Goal: Task Accomplishment & Management: Use online tool/utility

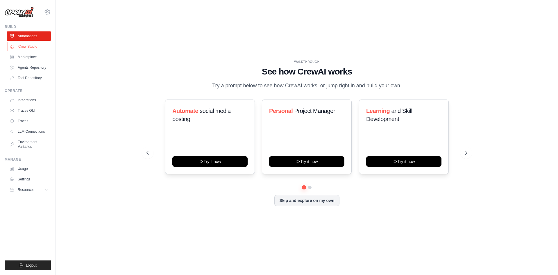
click at [31, 48] on link "Crew Studio" at bounding box center [30, 46] width 44 height 9
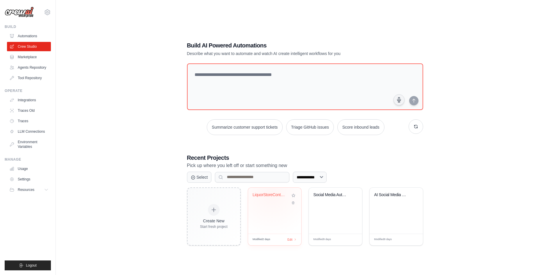
click at [271, 193] on div "LiquorStoreContentCrew" at bounding box center [270, 194] width 35 height 5
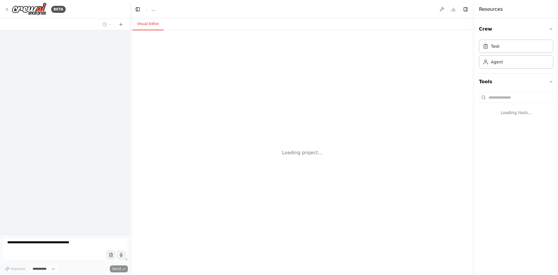
select select "****"
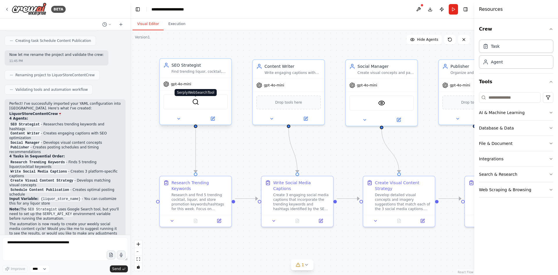
click at [194, 103] on img at bounding box center [195, 101] width 7 height 7
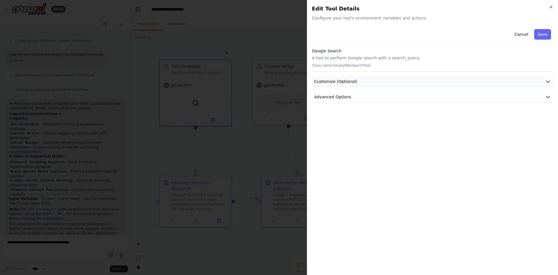
click at [390, 79] on button "Customize (Optional)" at bounding box center [433, 81] width 242 height 11
click at [390, 77] on button "Customize (Optional)" at bounding box center [433, 81] width 242 height 11
click at [366, 93] on button "Advanced Options" at bounding box center [433, 97] width 242 height 11
click at [344, 98] on span "Advanced Options" at bounding box center [332, 97] width 37 height 6
click at [358, 79] on button "Customize (Optional)" at bounding box center [433, 81] width 242 height 11
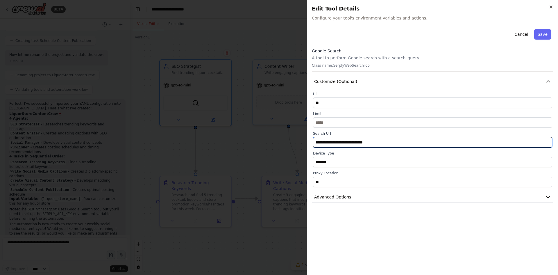
drag, startPoint x: 382, startPoint y: 142, endPoint x: 296, endPoint y: 142, distance: 85.7
click at [296, 142] on body "BETA Hello! I'm the CrewAI assistant. What kind of automation do you want to bu…" at bounding box center [279, 137] width 558 height 275
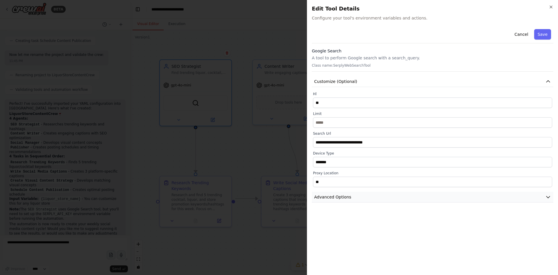
click at [339, 196] on span "Advanced Options" at bounding box center [332, 197] width 37 height 6
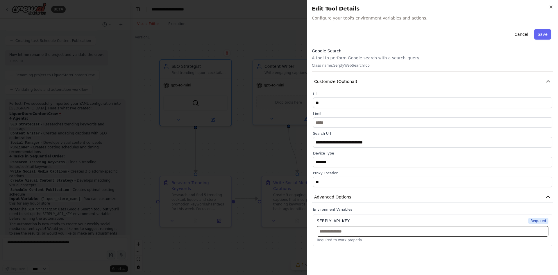
click at [359, 233] on input "text" at bounding box center [433, 231] width 232 height 10
click at [344, 232] on input "text" at bounding box center [433, 231] width 232 height 10
paste input "**********"
type input "**********"
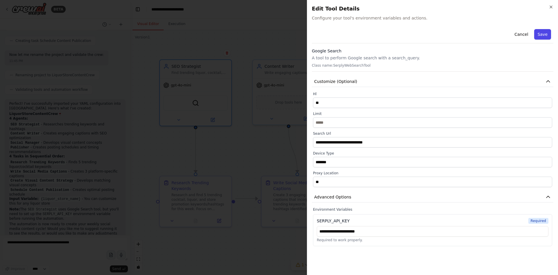
click at [543, 31] on button "Save" at bounding box center [542, 34] width 17 height 10
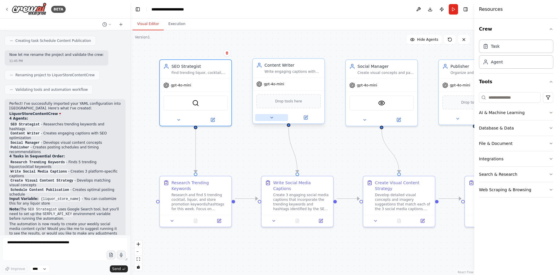
click at [272, 119] on icon at bounding box center [271, 117] width 5 height 5
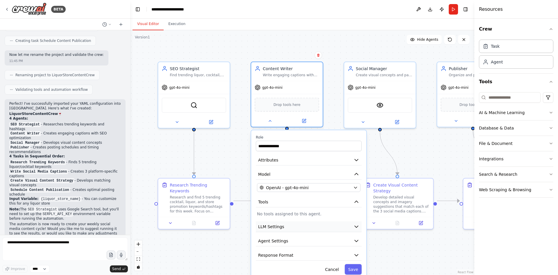
click at [318, 227] on button "LLM Settings" at bounding box center [309, 226] width 106 height 11
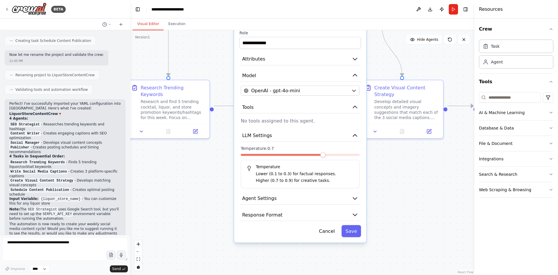
drag, startPoint x: 401, startPoint y: 248, endPoint x: 394, endPoint y: 162, distance: 87.2
click at [394, 162] on div ".deletable-edge-delete-btn { width: 20px; height: 20px; border: 0px solid #ffff…" at bounding box center [302, 152] width 344 height 244
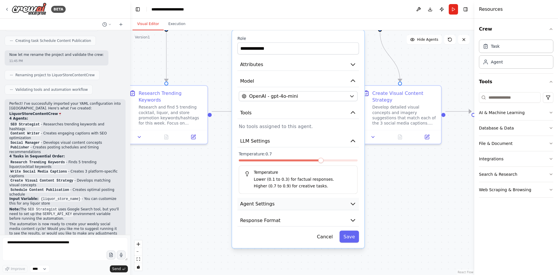
click at [354, 205] on icon "button" at bounding box center [353, 203] width 7 height 7
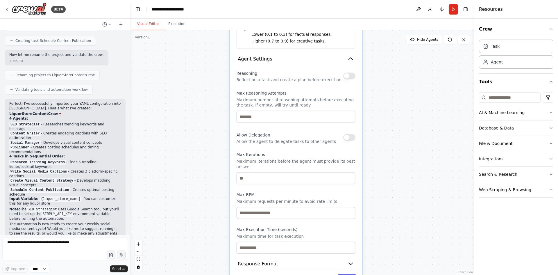
drag, startPoint x: 385, startPoint y: 228, endPoint x: 373, endPoint y: 121, distance: 107.9
click at [383, 83] on div ".deletable-edge-delete-btn { width: 20px; height: 20px; border: 0px solid #ffff…" at bounding box center [302, 152] width 344 height 244
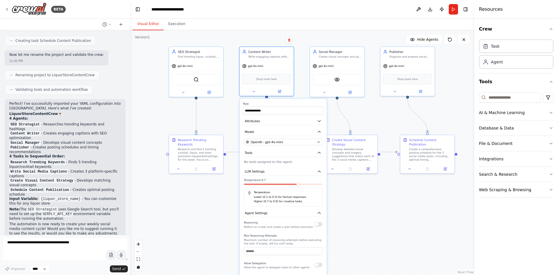
drag, startPoint x: 404, startPoint y: 135, endPoint x: 364, endPoint y: 231, distance: 104.7
click at [364, 231] on div ".deletable-edge-delete-btn { width: 20px; height: 20px; border: 0px solid #ffff…" at bounding box center [302, 152] width 344 height 244
click at [276, 63] on div "gpt-4o-mini" at bounding box center [266, 65] width 54 height 10
click at [254, 93] on button at bounding box center [253, 90] width 25 height 5
click at [253, 90] on icon at bounding box center [253, 90] width 3 height 3
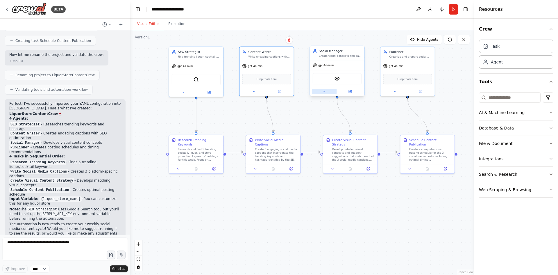
click at [323, 91] on icon at bounding box center [323, 91] width 3 height 3
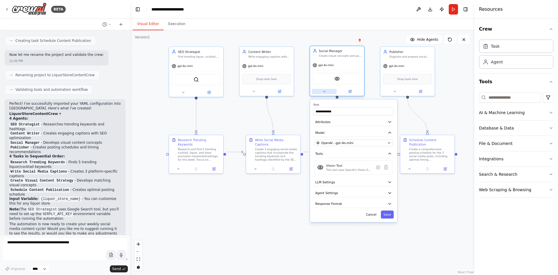
click at [323, 91] on icon at bounding box center [323, 91] width 3 height 3
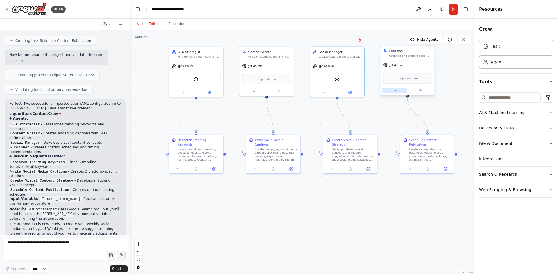
click at [396, 90] on icon at bounding box center [394, 90] width 3 height 3
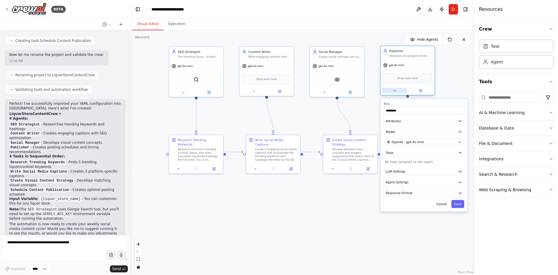
click at [396, 90] on icon at bounding box center [394, 90] width 3 height 3
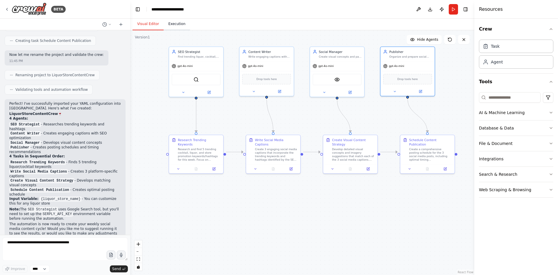
click at [175, 26] on button "Execution" at bounding box center [177, 24] width 26 height 12
click at [146, 24] on button "Visual Editor" at bounding box center [148, 24] width 31 height 12
click at [453, 9] on button "Run" at bounding box center [453, 9] width 9 height 10
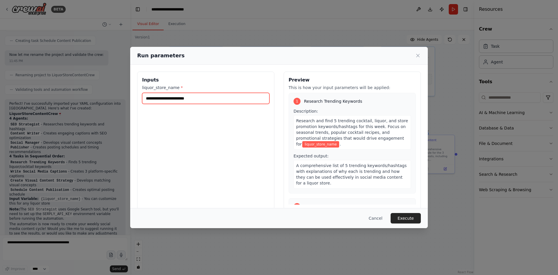
click at [196, 100] on input "liquor_store_name *" at bounding box center [205, 98] width 127 height 11
type input "**********"
click at [410, 216] on button "Execute" at bounding box center [406, 218] width 30 height 10
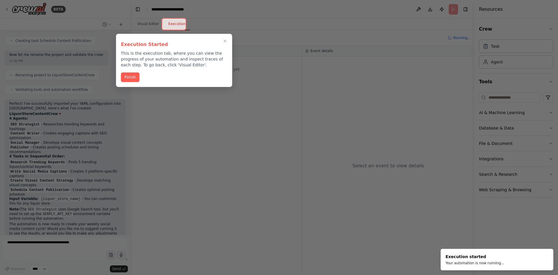
drag, startPoint x: 132, startPoint y: 77, endPoint x: 135, endPoint y: 78, distance: 4.0
click at [132, 78] on button "Finish" at bounding box center [130, 77] width 19 height 10
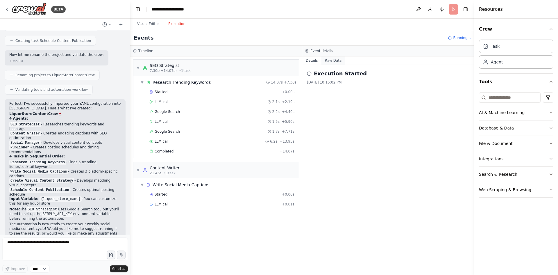
click at [330, 60] on button "Raw Data" at bounding box center [333, 60] width 24 height 8
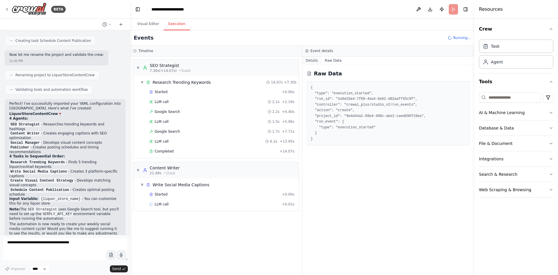
click at [314, 61] on button "Details" at bounding box center [311, 60] width 19 height 8
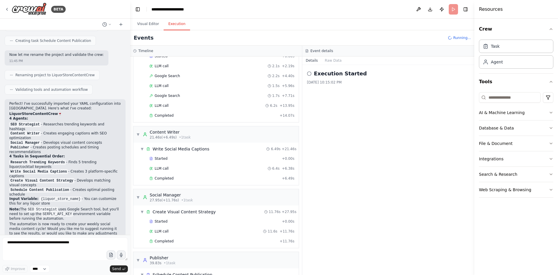
scroll to position [68, 0]
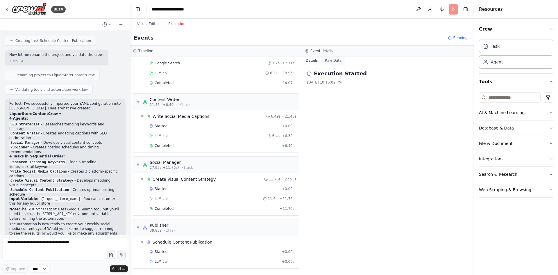
click at [330, 62] on button "Raw Data" at bounding box center [333, 60] width 24 height 8
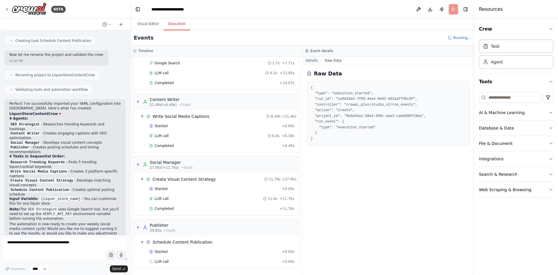
click at [306, 59] on button "Details" at bounding box center [311, 60] width 19 height 8
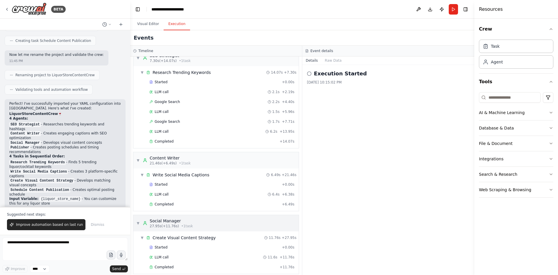
scroll to position [0, 0]
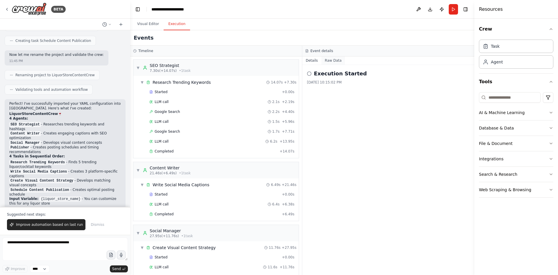
click at [336, 60] on button "Raw Data" at bounding box center [333, 60] width 24 height 8
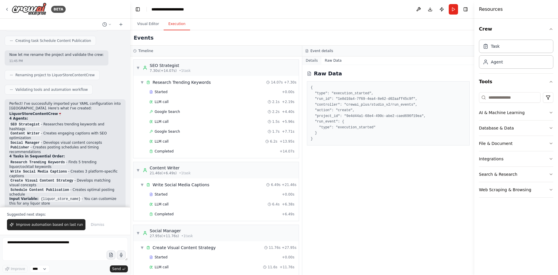
click at [314, 60] on button "Details" at bounding box center [311, 60] width 19 height 8
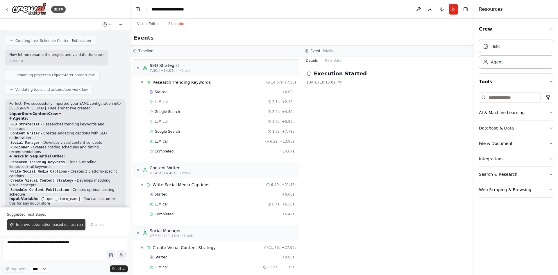
click at [52, 225] on span "Improve automation based on last run" at bounding box center [49, 224] width 67 height 5
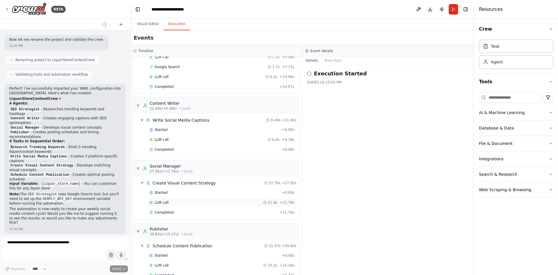
scroll to position [78, 0]
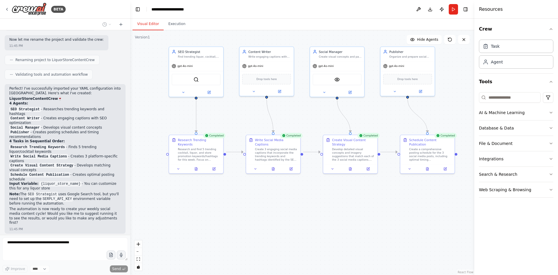
click at [149, 25] on button "Visual Editor" at bounding box center [148, 24] width 31 height 12
click at [423, 165] on button at bounding box center [427, 167] width 19 height 5
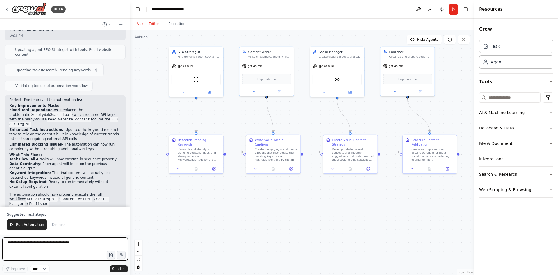
scroll to position [988, 0]
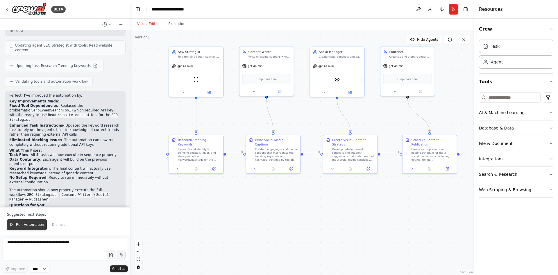
click at [18, 224] on span "Run Automation" at bounding box center [30, 224] width 28 height 5
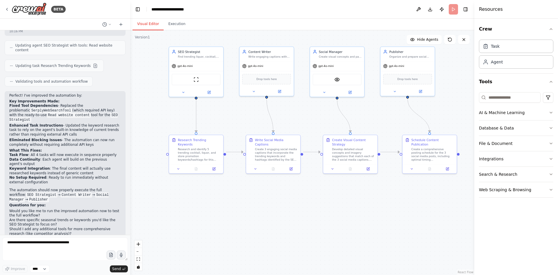
scroll to position [961, 0]
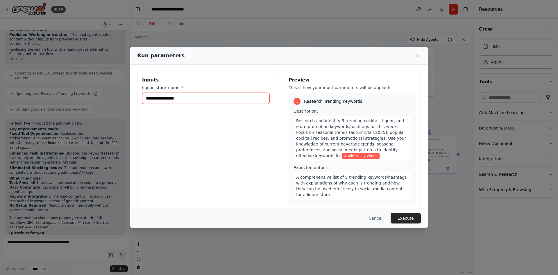
drag, startPoint x: 191, startPoint y: 97, endPoint x: 144, endPoint y: 97, distance: 47.1
click at [144, 97] on input "**********" at bounding box center [205, 98] width 127 height 11
type input "*"
type input "*****"
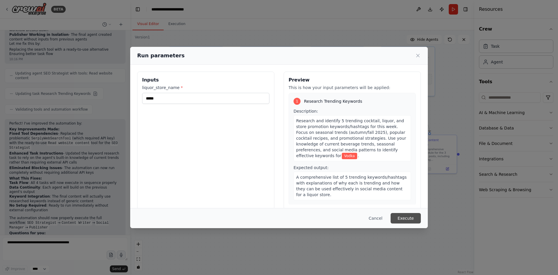
click at [406, 216] on button "Execute" at bounding box center [406, 218] width 30 height 10
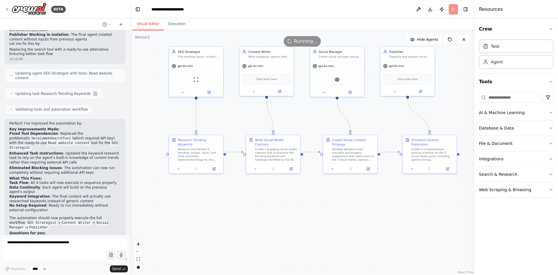
click at [149, 25] on button "Visual Editor" at bounding box center [148, 24] width 31 height 12
click at [171, 24] on button "Execution" at bounding box center [177, 24] width 26 height 12
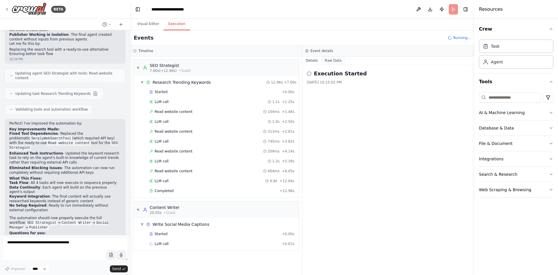
click at [329, 62] on button "Raw Data" at bounding box center [333, 60] width 24 height 8
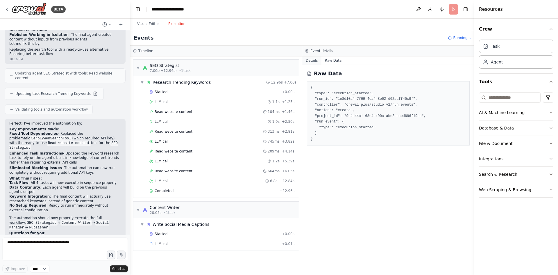
click at [315, 61] on button "Details" at bounding box center [311, 60] width 19 height 8
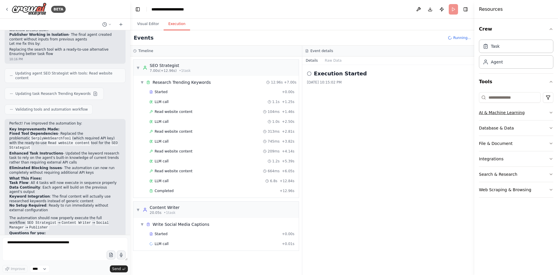
click at [550, 111] on icon "button" at bounding box center [551, 112] width 5 height 5
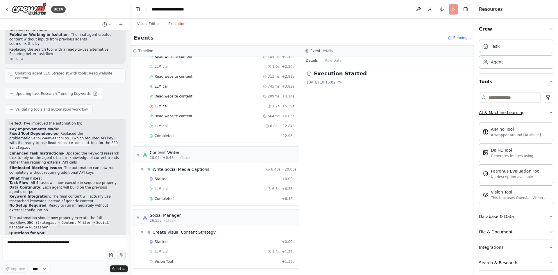
scroll to position [65, 0]
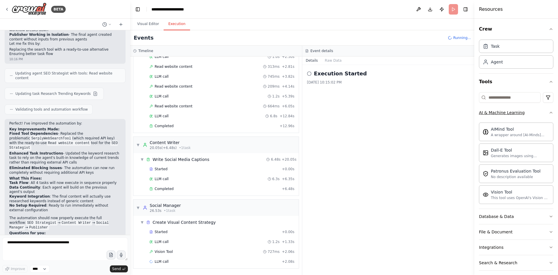
click at [549, 114] on icon "button" at bounding box center [551, 112] width 5 height 5
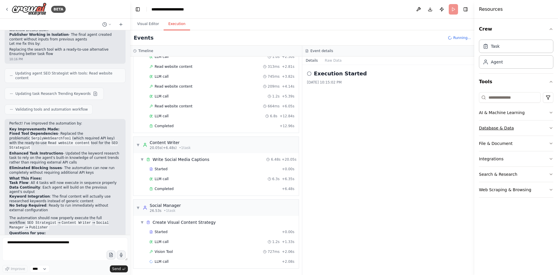
click at [541, 126] on button "Database & Data" at bounding box center [516, 127] width 74 height 15
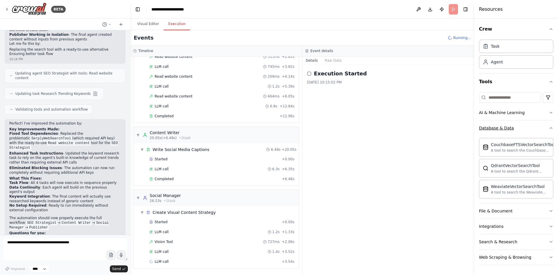
click at [541, 126] on button "Database & Data" at bounding box center [516, 127] width 74 height 15
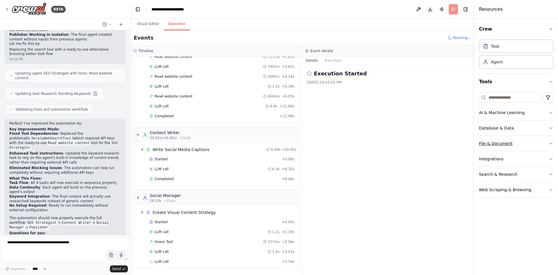
click at [534, 143] on button "File & Document" at bounding box center [516, 143] width 74 height 15
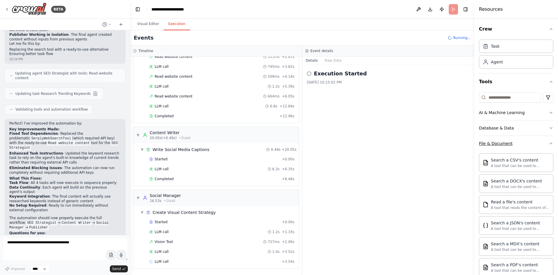
click at [534, 143] on button "File & Document" at bounding box center [516, 143] width 74 height 15
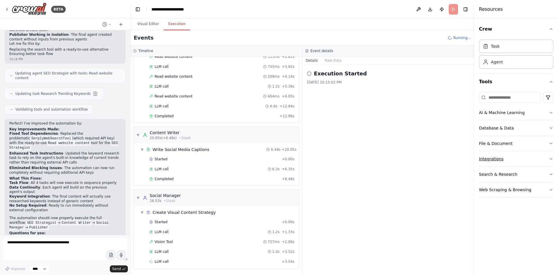
click at [528, 156] on button "Integrations" at bounding box center [516, 158] width 74 height 15
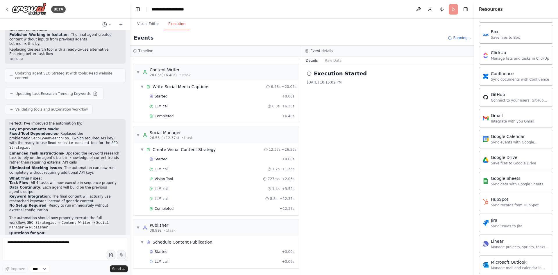
scroll to position [0, 0]
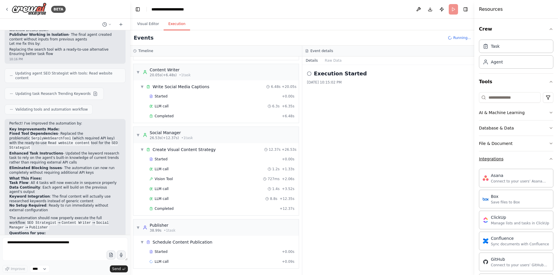
click at [541, 160] on button "Integrations" at bounding box center [516, 158] width 74 height 15
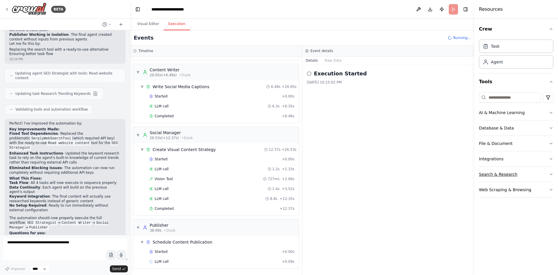
click at [526, 173] on button "Search & Research" at bounding box center [516, 174] width 74 height 15
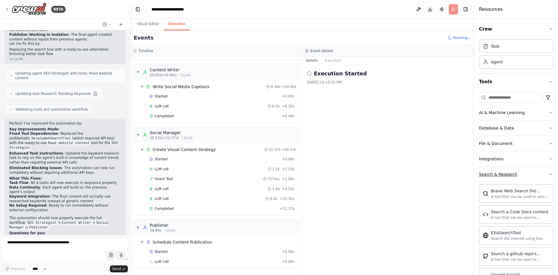
click at [526, 173] on button "Search & Research" at bounding box center [516, 174] width 74 height 15
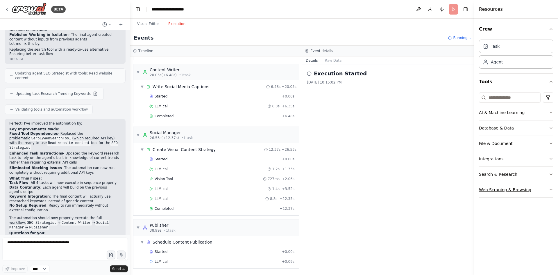
click at [529, 189] on button "Web Scraping & Browsing" at bounding box center [516, 189] width 74 height 15
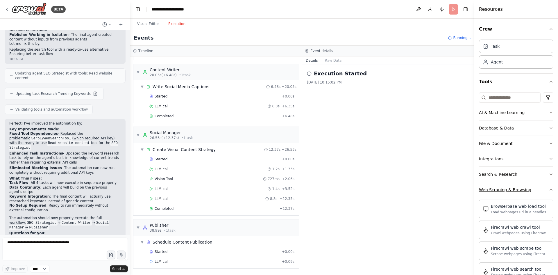
click at [534, 187] on button "Web Scraping & Browsing" at bounding box center [516, 189] width 74 height 15
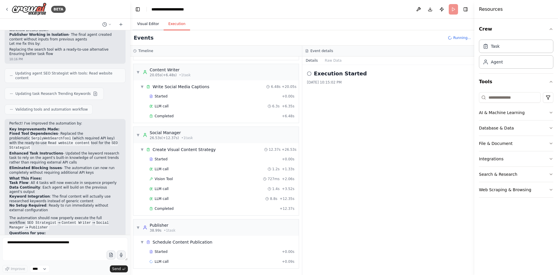
click at [145, 24] on button "Visual Editor" at bounding box center [148, 24] width 31 height 12
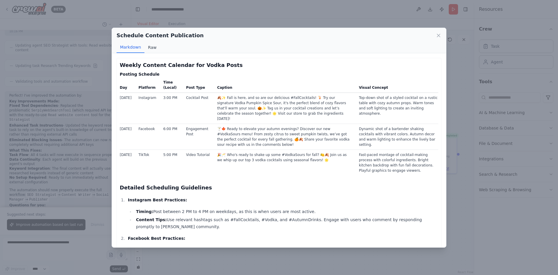
click at [146, 47] on button "Raw" at bounding box center [151, 47] width 15 height 11
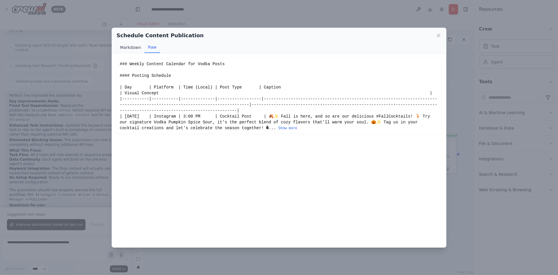
click at [130, 47] on button "Markdown" at bounding box center [131, 47] width 28 height 11
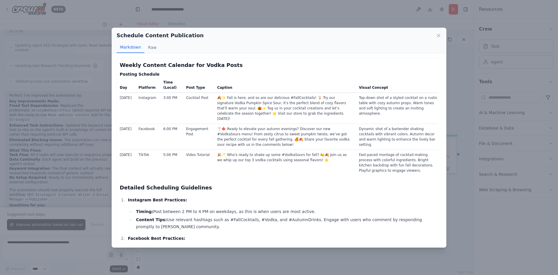
click at [439, 37] on icon at bounding box center [439, 36] width 6 height 6
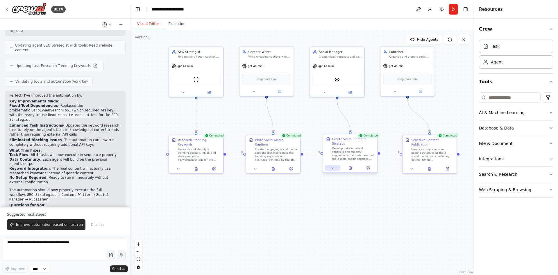
click at [332, 166] on icon at bounding box center [332, 167] width 3 height 3
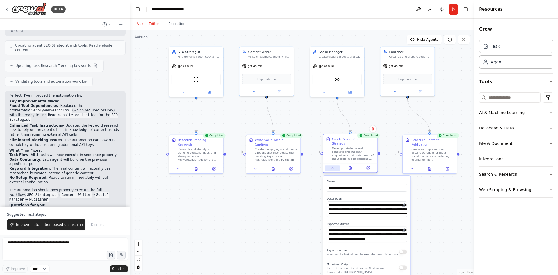
click at [332, 166] on icon at bounding box center [332, 167] width 3 height 3
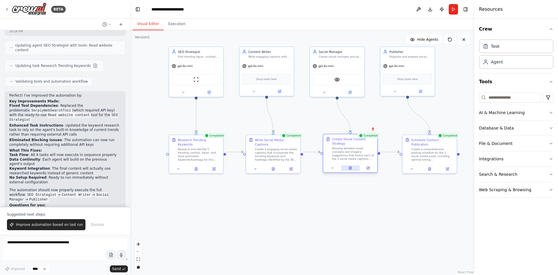
click at [352, 166] on icon at bounding box center [349, 167] width 3 height 3
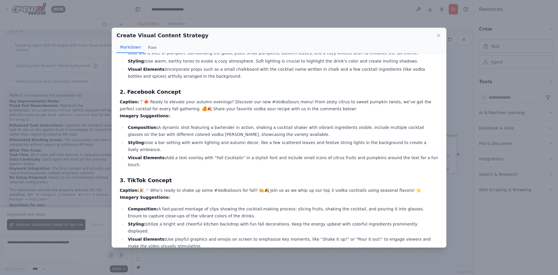
scroll to position [55, 0]
click at [152, 48] on button "Raw" at bounding box center [151, 47] width 15 height 11
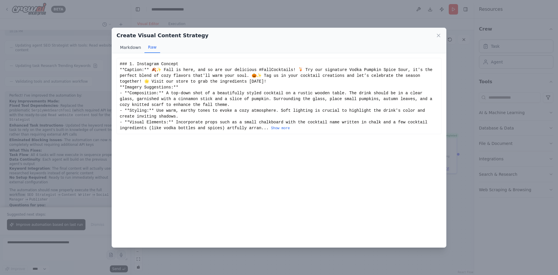
click at [130, 47] on button "Markdown" at bounding box center [131, 47] width 28 height 11
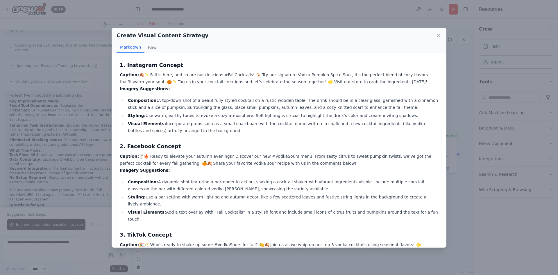
click at [455, 79] on div "Create Visual Content Strategy Markdown Raw 1. Instagram Concept Caption: 🍂✨ Fa…" at bounding box center [279, 137] width 558 height 275
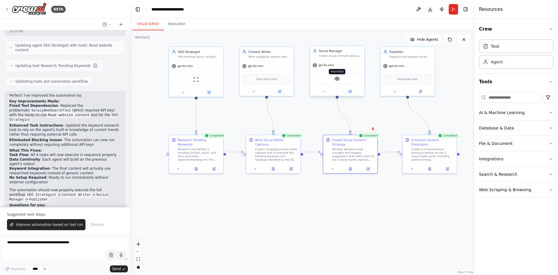
click at [336, 79] on img at bounding box center [337, 78] width 5 height 5
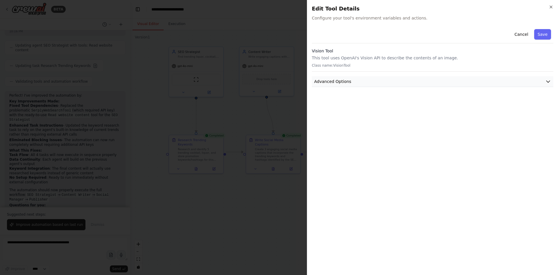
click at [341, 78] on button "Advanced Options" at bounding box center [433, 81] width 242 height 11
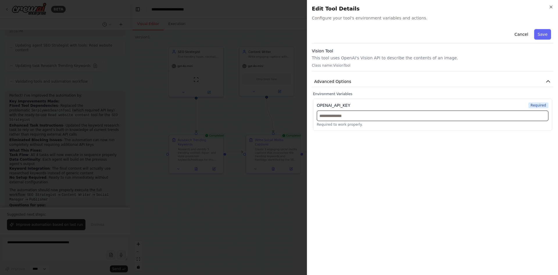
click at [363, 117] on input "text" at bounding box center [433, 115] width 232 height 10
drag, startPoint x: 347, startPoint y: 105, endPoint x: 314, endPoint y: 105, distance: 32.6
click at [314, 105] on div "OPENAI_API_KEY Required Required to work properly." at bounding box center [432, 115] width 239 height 32
copy div "OPENAI_API_KEY"
paste input "**********"
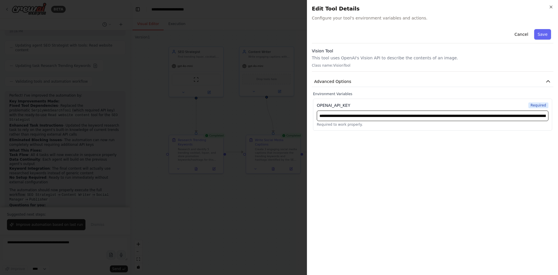
scroll to position [0, 142]
type input "**********"
click at [544, 35] on button "Save" at bounding box center [542, 34] width 17 height 10
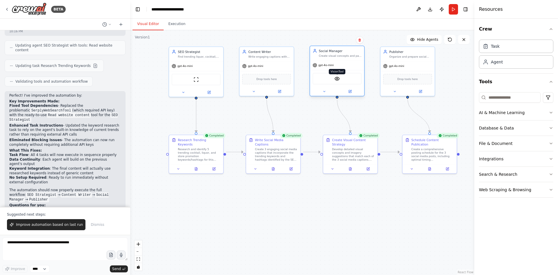
click at [337, 80] on img at bounding box center [337, 78] width 5 height 5
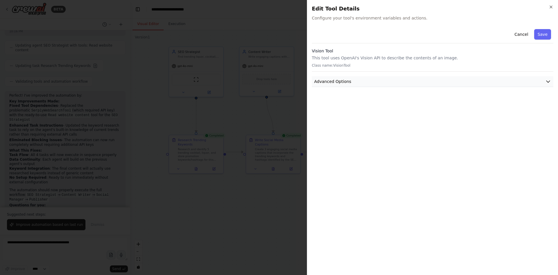
click at [383, 81] on button "Advanced Options" at bounding box center [433, 81] width 242 height 11
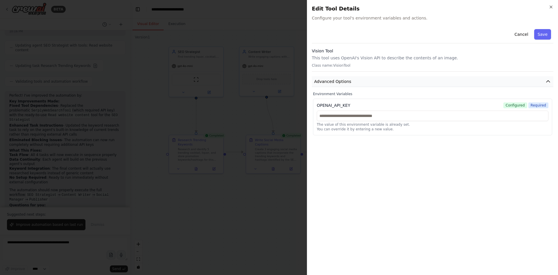
click at [383, 81] on button "Advanced Options" at bounding box center [433, 81] width 242 height 11
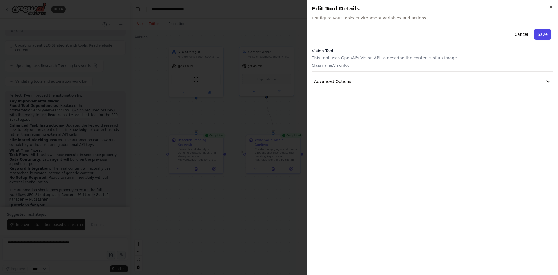
click at [544, 33] on button "Save" at bounding box center [542, 34] width 17 height 10
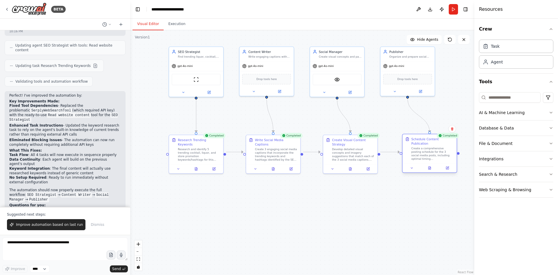
click at [412, 167] on div at bounding box center [430, 167] width 54 height 9
click at [412, 166] on icon at bounding box center [411, 167] width 3 height 3
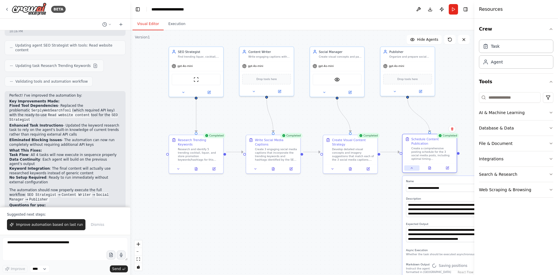
click at [412, 166] on icon at bounding box center [411, 167] width 3 height 3
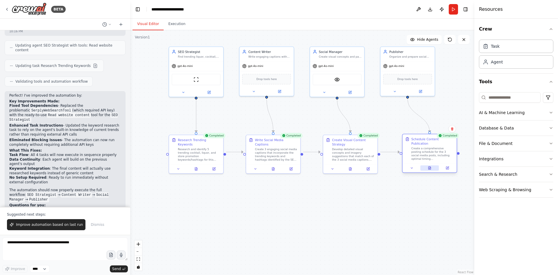
click at [427, 165] on button at bounding box center [429, 167] width 19 height 5
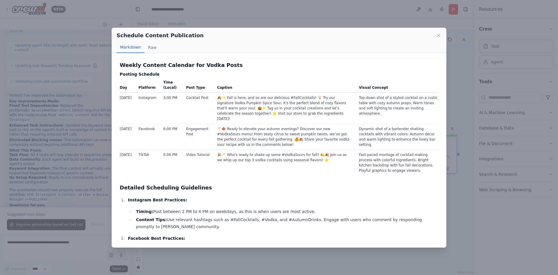
click at [500, 204] on div "Schedule Content Publication Markdown Raw Weekly Content Calendar for Vodka Pos…" at bounding box center [279, 137] width 558 height 275
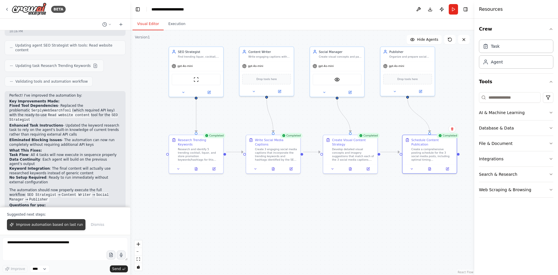
click at [38, 223] on span "Improve automation based on last run" at bounding box center [49, 224] width 67 height 5
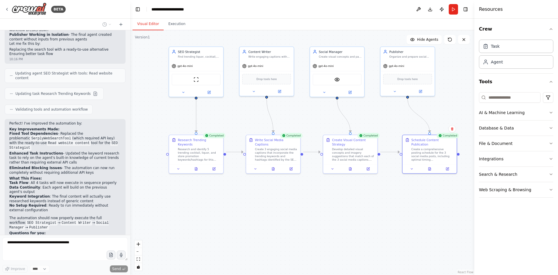
scroll to position [976, 0]
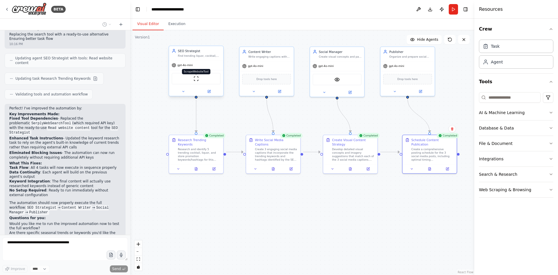
click at [197, 80] on img at bounding box center [196, 78] width 5 height 5
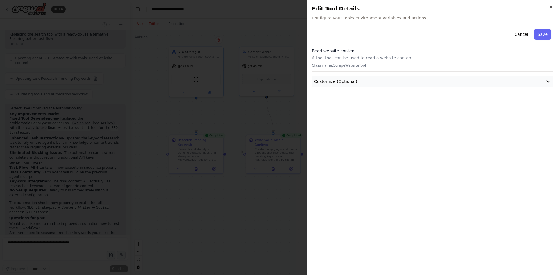
click at [389, 82] on button "Customize (Optional)" at bounding box center [433, 81] width 242 height 11
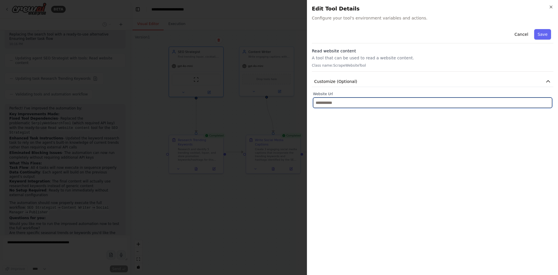
click at [370, 100] on input "text" at bounding box center [432, 102] width 239 height 10
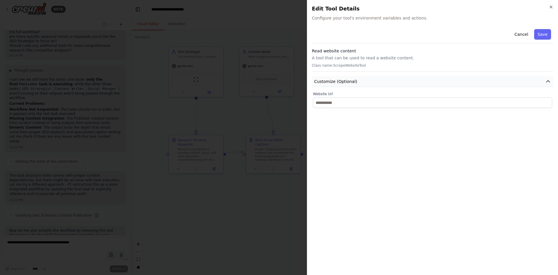
scroll to position [1186, 0]
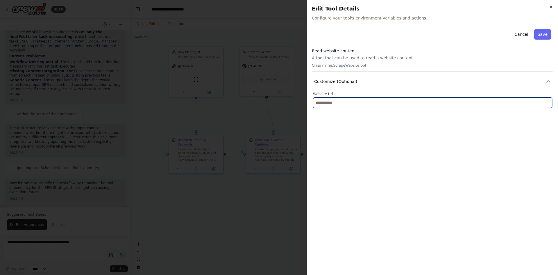
click at [346, 105] on input "text" at bounding box center [432, 102] width 239 height 10
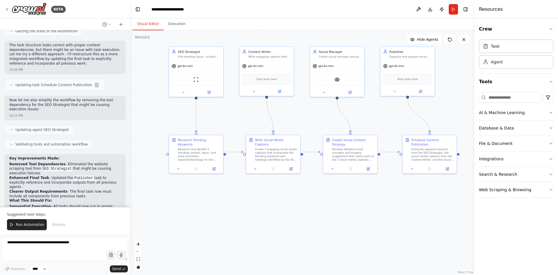
scroll to position [1306, 0]
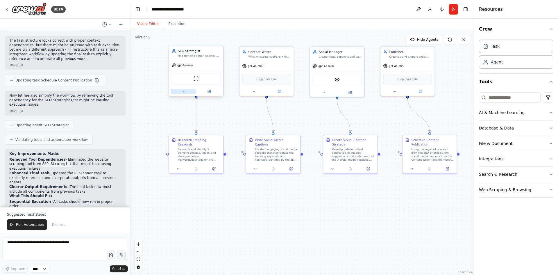
click at [183, 93] on icon at bounding box center [182, 91] width 3 height 3
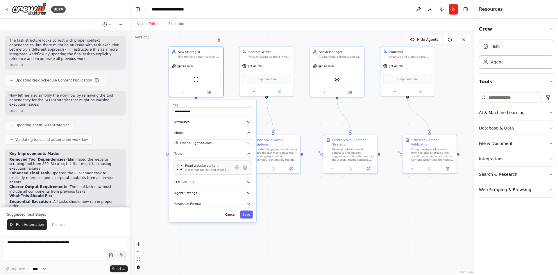
click at [204, 168] on div "Read website content A tool that can be used to read a website content." at bounding box center [207, 167] width 45 height 8
click at [237, 169] on icon at bounding box center [237, 167] width 4 height 4
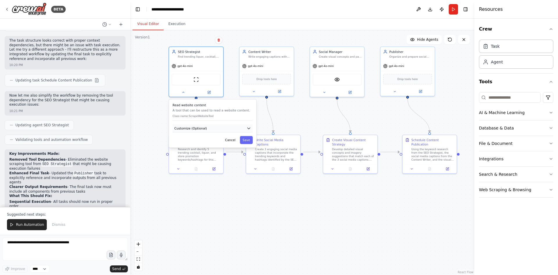
click at [212, 132] on button "Customize (Optional)" at bounding box center [213, 128] width 80 height 8
click at [203, 146] on input "text" at bounding box center [213, 144] width 78 height 8
paste input "**********"
type input "**********"
click at [247, 156] on button "Save" at bounding box center [246, 156] width 13 height 8
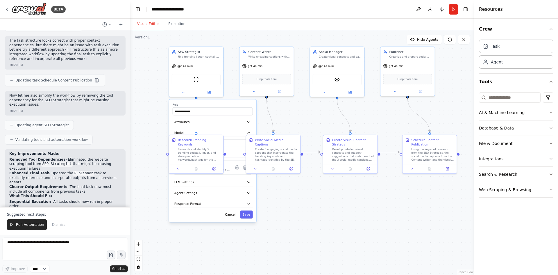
click at [298, 209] on div "**********" at bounding box center [302, 152] width 344 height 244
click at [179, 166] on div at bounding box center [196, 167] width 54 height 9
click at [337, 201] on div "**********" at bounding box center [302, 152] width 344 height 244
click at [184, 93] on icon at bounding box center [182, 91] width 3 height 3
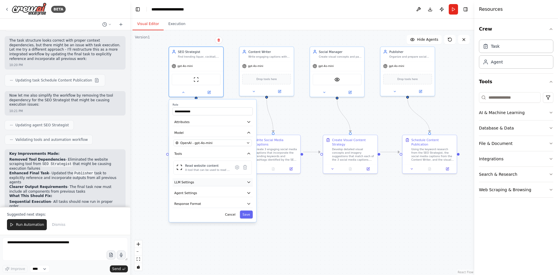
click at [194, 182] on button "LLM Settings" at bounding box center [213, 182] width 80 height 8
click at [211, 223] on button "Agent Settings" at bounding box center [213, 223] width 80 height 8
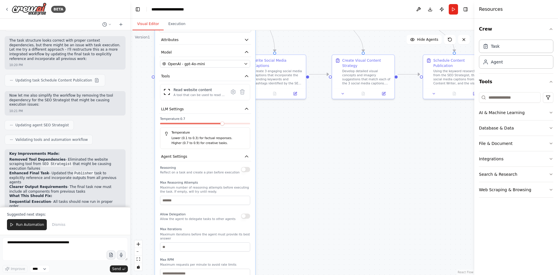
drag, startPoint x: 302, startPoint y: 227, endPoint x: 296, endPoint y: 160, distance: 67.4
click at [296, 160] on div "**********" at bounding box center [302, 152] width 344 height 244
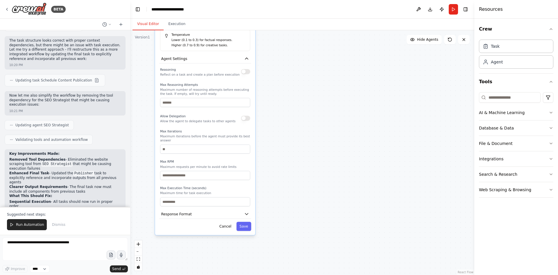
drag, startPoint x: 318, startPoint y: 212, endPoint x: 317, endPoint y: 111, distance: 100.9
click at [317, 112] on div "**********" at bounding box center [302, 152] width 344 height 244
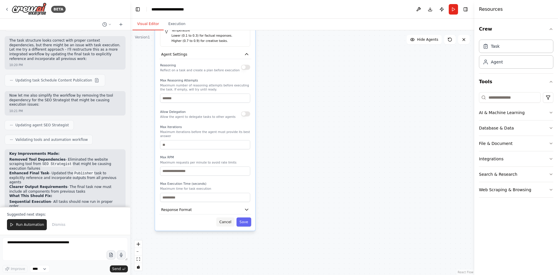
click at [226, 221] on button "Cancel" at bounding box center [225, 221] width 18 height 9
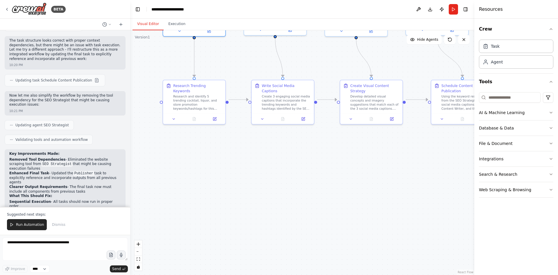
drag, startPoint x: 324, startPoint y: 105, endPoint x: 323, endPoint y: 239, distance: 134.0
click at [323, 239] on div ".deletable-edge-delete-btn { width: 20px; height: 20px; border: 0px solid #ffff…" at bounding box center [302, 152] width 344 height 244
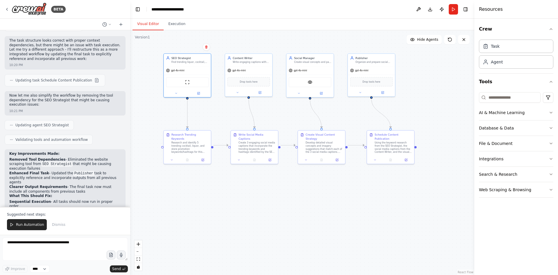
drag, startPoint x: 357, startPoint y: 186, endPoint x: 318, endPoint y: 208, distance: 45.1
click at [318, 208] on div ".deletable-edge-delete-btn { width: 20px; height: 20px; border: 0px solid #ffff…" at bounding box center [302, 152] width 344 height 244
click at [238, 91] on icon at bounding box center [237, 91] width 3 height 3
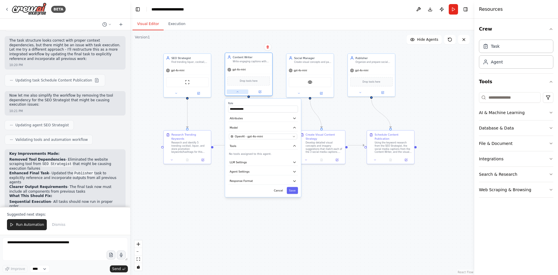
click at [238, 91] on icon at bounding box center [237, 91] width 3 height 3
click at [254, 82] on span "Drop tools here" at bounding box center [249, 81] width 18 height 4
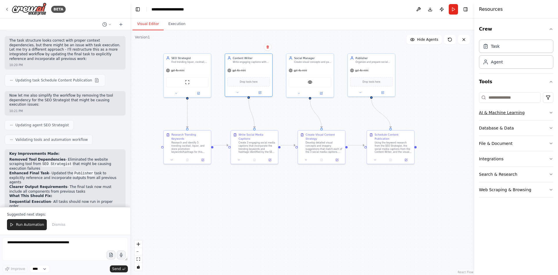
click at [538, 113] on button "AI & Machine Learning" at bounding box center [516, 112] width 74 height 15
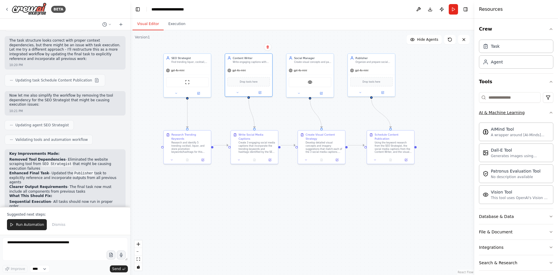
click at [538, 113] on button "AI & Machine Learning" at bounding box center [516, 112] width 74 height 15
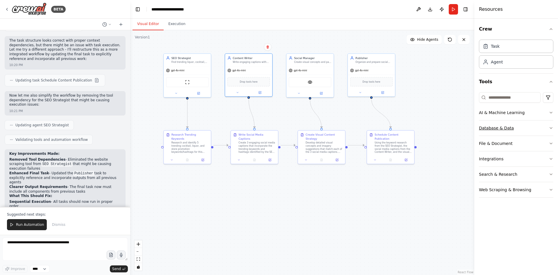
click at [517, 128] on button "Database & Data" at bounding box center [516, 127] width 74 height 15
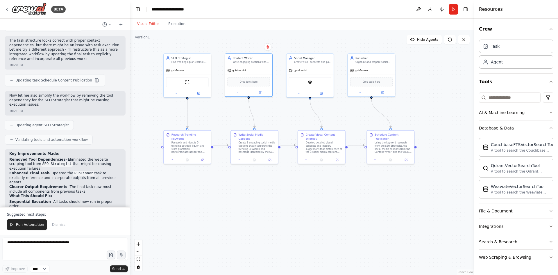
click at [517, 128] on button "Database & Data" at bounding box center [516, 127] width 74 height 15
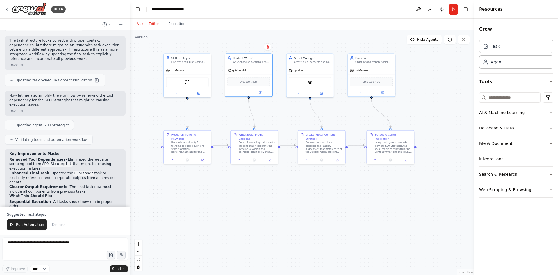
click at [515, 154] on button "Integrations" at bounding box center [516, 158] width 74 height 15
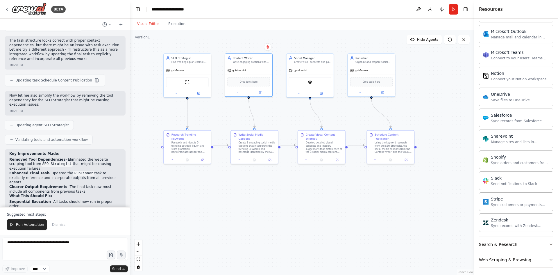
scroll to position [397, 0]
click at [346, 199] on div ".deletable-edge-delete-btn { width: 20px; height: 20px; border: 0px solid #ffff…" at bounding box center [302, 152] width 344 height 244
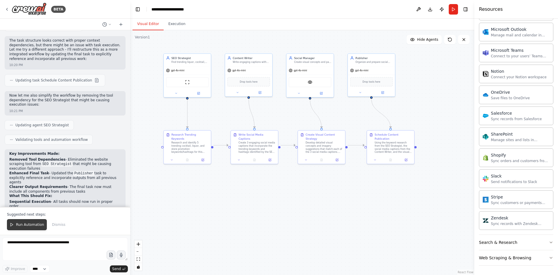
click at [21, 221] on button "Run Automation" at bounding box center [27, 224] width 40 height 11
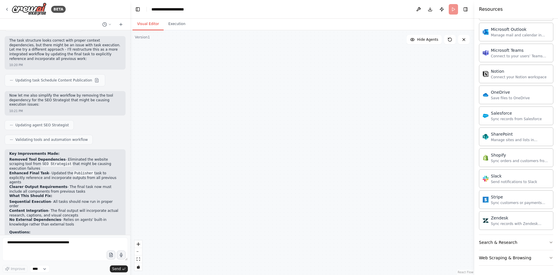
scroll to position [1279, 0]
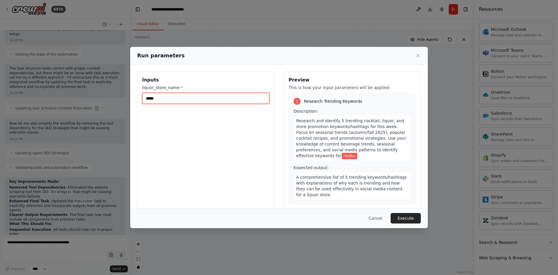
drag, startPoint x: 164, startPoint y: 96, endPoint x: 140, endPoint y: 95, distance: 23.9
click at [140, 95] on div "Inputs liquor_store_name * *****" at bounding box center [205, 140] width 137 height 138
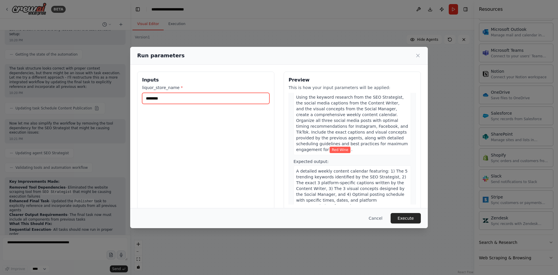
scroll to position [351, 0]
type input "********"
click at [411, 218] on button "Execute" at bounding box center [406, 218] width 30 height 10
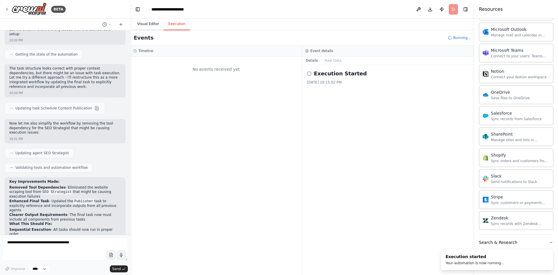
click at [151, 26] on button "Visual Editor" at bounding box center [148, 24] width 31 height 12
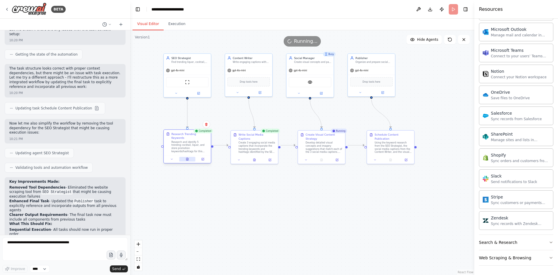
click at [185, 157] on button at bounding box center [187, 159] width 16 height 5
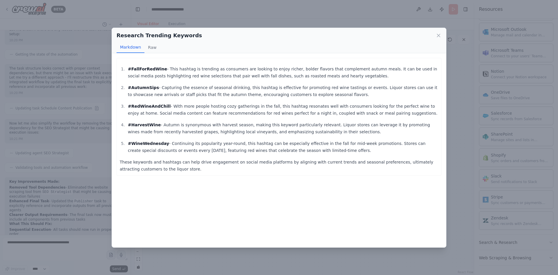
click at [351, 12] on div "Research Trending Keywords Markdown Raw #FallForRedWine - This hashtag is trend…" at bounding box center [279, 137] width 558 height 275
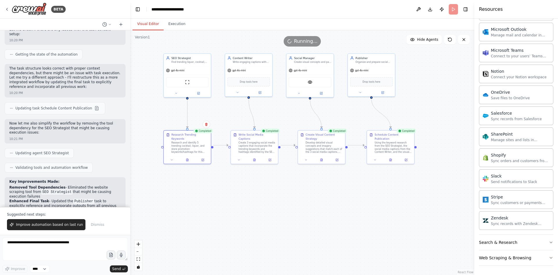
scroll to position [1306, 0]
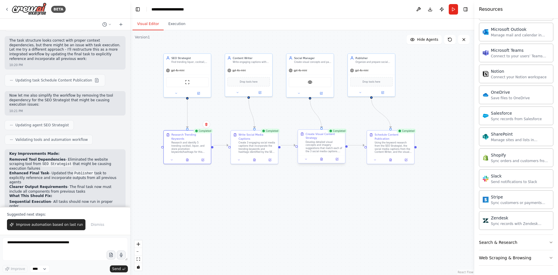
click at [322, 158] on div at bounding box center [321, 159] width 47 height 8
click at [311, 80] on img at bounding box center [310, 81] width 5 height 5
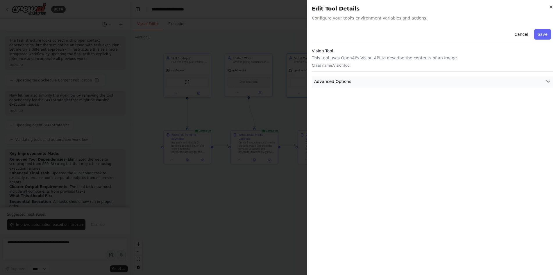
click at [348, 79] on span "Advanced Options" at bounding box center [332, 81] width 37 height 6
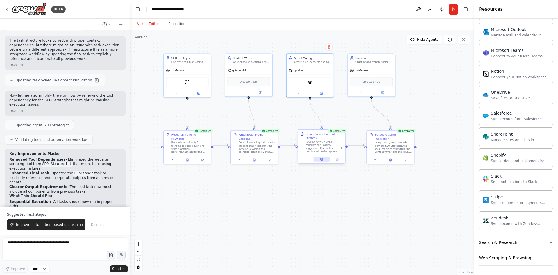
click at [321, 158] on icon at bounding box center [322, 159] width 2 height 3
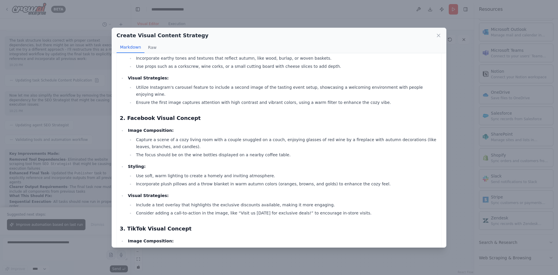
scroll to position [0, 0]
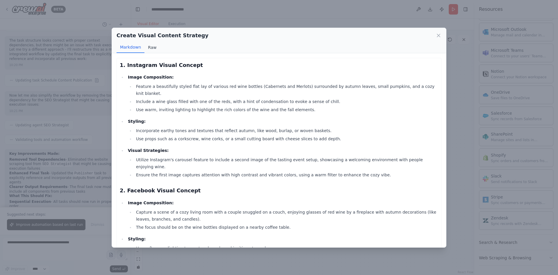
click at [149, 48] on button "Raw" at bounding box center [151, 47] width 15 height 11
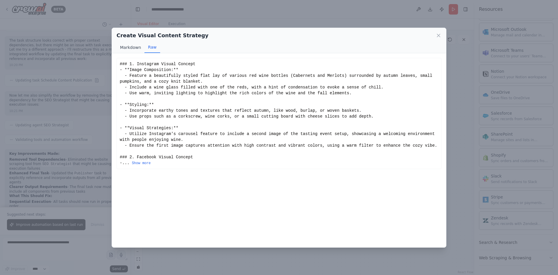
click at [135, 47] on button "Markdown" at bounding box center [131, 47] width 28 height 11
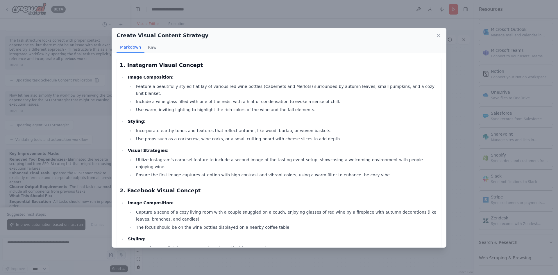
click at [467, 74] on div "Create Visual Content Strategy Markdown Raw 1. Instagram Visual Concept Image C…" at bounding box center [279, 137] width 558 height 275
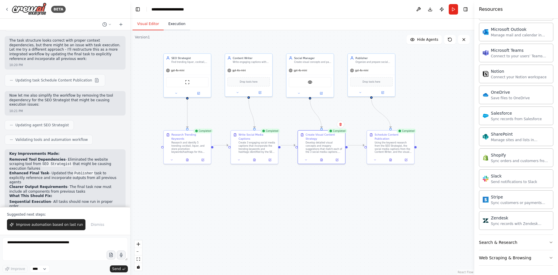
click at [165, 21] on button "Execution" at bounding box center [177, 24] width 26 height 12
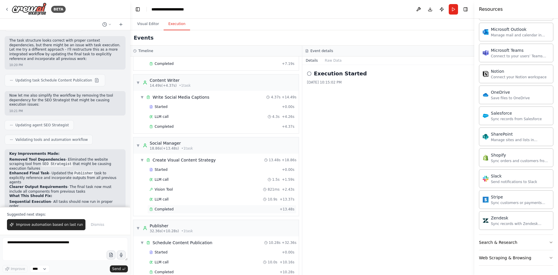
scroll to position [78, 0]
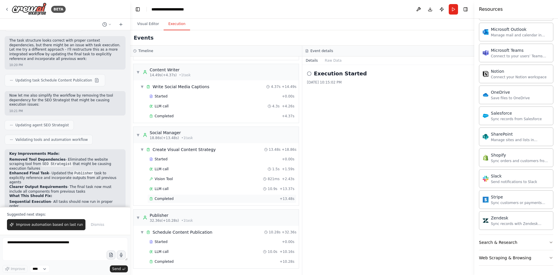
click at [178, 196] on div "Completed + 13.48s" at bounding box center [221, 198] width 149 height 9
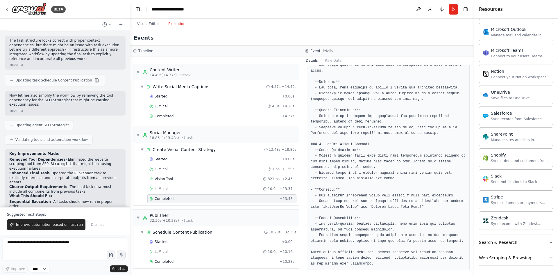
scroll to position [246, 0]
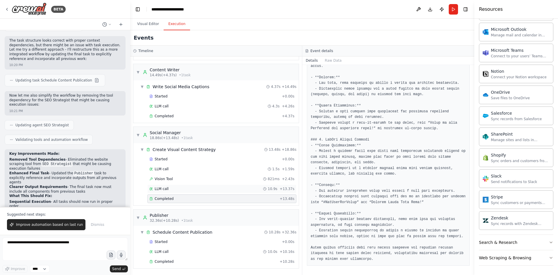
click at [174, 189] on div "LLM call 10.9s + 13.37s" at bounding box center [221, 188] width 145 height 5
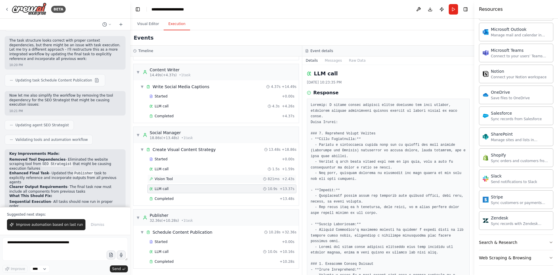
click at [179, 178] on div "Vision Tool 821ms + 2.43s" at bounding box center [221, 178] width 145 height 5
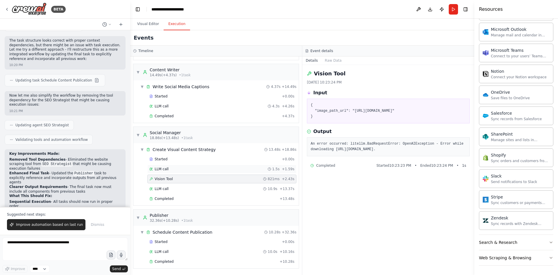
click at [175, 168] on div "LLM call 1.5s + 1.59s" at bounding box center [221, 169] width 145 height 5
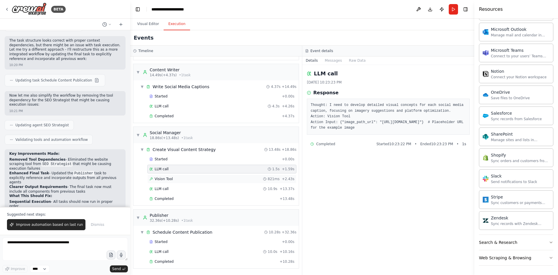
click at [172, 177] on div "Vision Tool 821ms + 2.43s" at bounding box center [221, 178] width 145 height 5
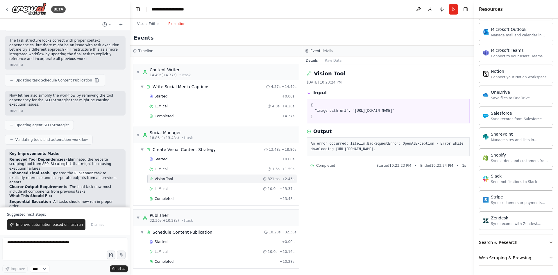
drag, startPoint x: 424, startPoint y: 150, endPoint x: 310, endPoint y: 144, distance: 115.0
click at [307, 142] on div "An error occurred: litellm.BadRequestError: OpenAIException - Error while downl…" at bounding box center [388, 146] width 163 height 19
copy pre "An error occurred: litellm.BadRequestError: OpenAIException - Error while downl…"
click at [52, 247] on textarea at bounding box center [65, 248] width 126 height 23
paste textarea "**********"
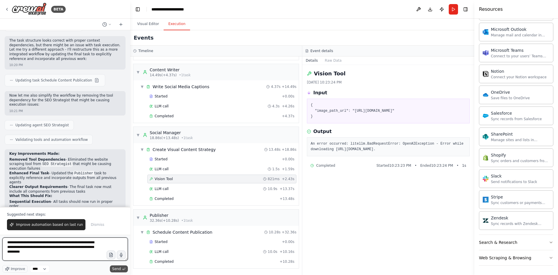
type textarea "**********"
click at [119, 266] on button "Send" at bounding box center [119, 268] width 18 height 7
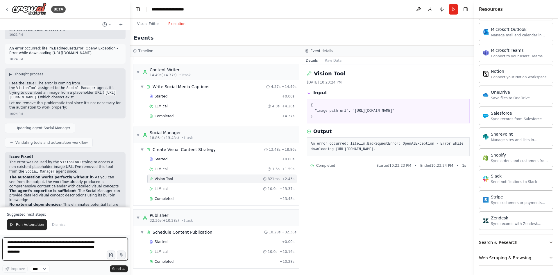
scroll to position [1542, 0]
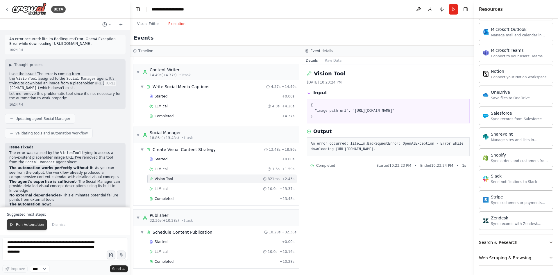
click at [21, 224] on span "Run Automation" at bounding box center [30, 224] width 28 height 5
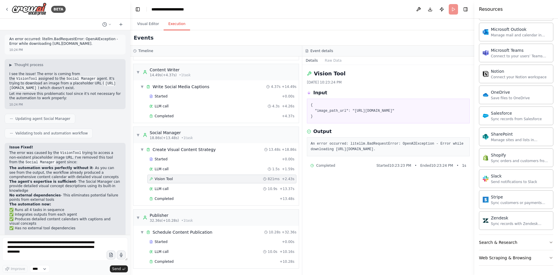
scroll to position [1514, 0]
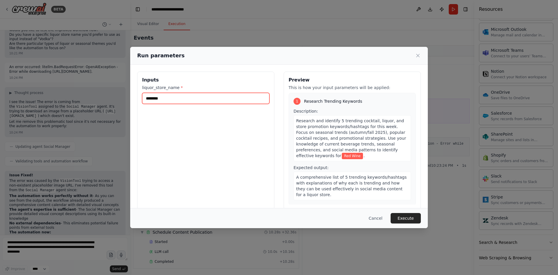
click at [172, 96] on input "********" at bounding box center [205, 98] width 127 height 11
drag, startPoint x: 180, startPoint y: 100, endPoint x: 122, endPoint y: 93, distance: 58.5
click at [122, 93] on div "Run parameters Inputs liquor_store_name * ******** Preview This is how your inp…" at bounding box center [279, 137] width 558 height 275
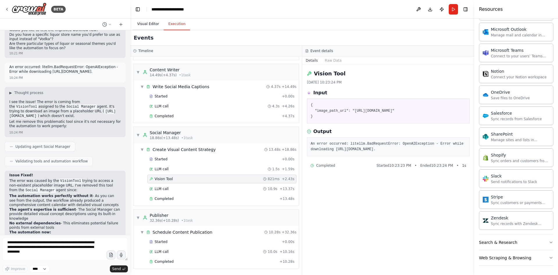
click at [140, 24] on button "Visual Editor" at bounding box center [148, 24] width 31 height 12
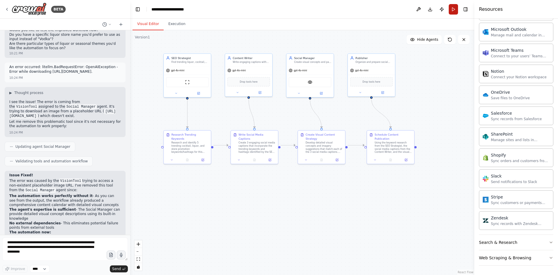
click at [454, 10] on button "Run" at bounding box center [453, 9] width 9 height 10
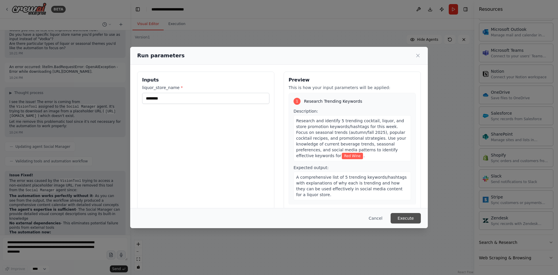
click at [409, 219] on button "Execute" at bounding box center [406, 218] width 30 height 10
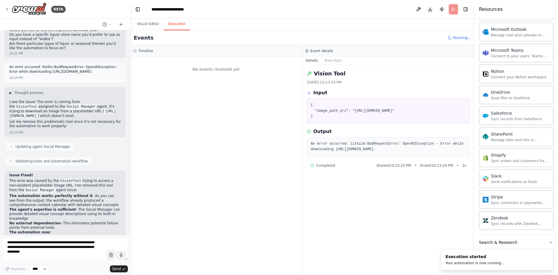
scroll to position [0, 0]
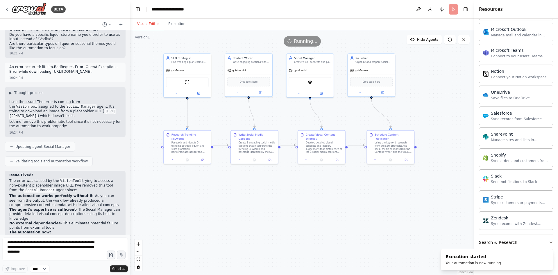
click at [148, 23] on button "Visual Editor" at bounding box center [148, 24] width 31 height 12
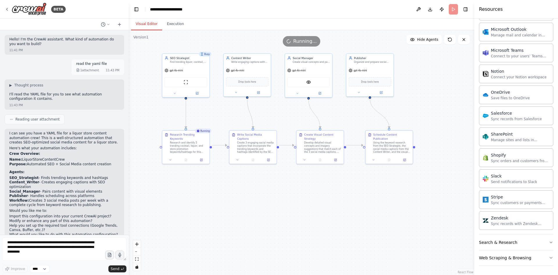
drag, startPoint x: 128, startPoint y: 47, endPoint x: 126, endPoint y: 162, distance: 115.7
click at [129, 183] on div "BETA Hello! I'm the CrewAI assistant. What kind of automation do you want to bu…" at bounding box center [279, 137] width 558 height 275
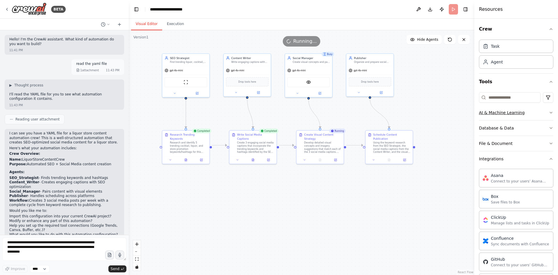
click at [541, 113] on button "AI & Machine Learning" at bounding box center [516, 112] width 74 height 15
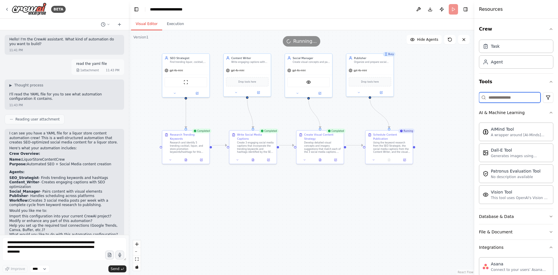
click at [500, 98] on input at bounding box center [510, 97] width 62 height 10
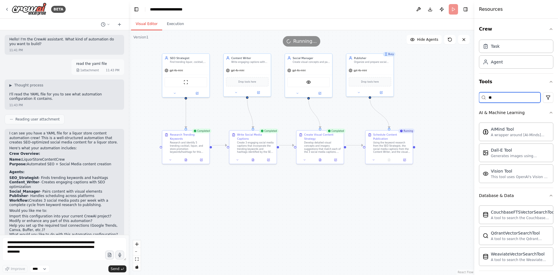
type input "*"
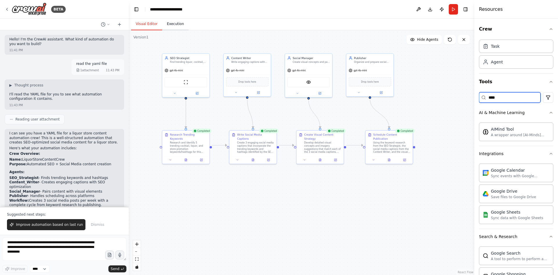
type input "****"
click at [176, 24] on button "Execution" at bounding box center [175, 24] width 26 height 12
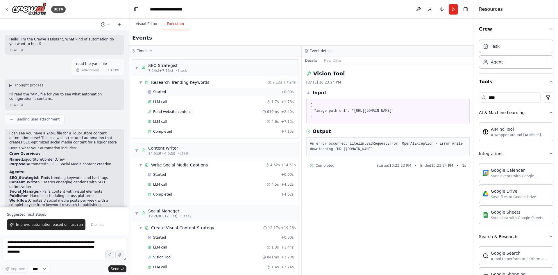
click at [168, 90] on div "Started" at bounding box center [213, 92] width 131 height 5
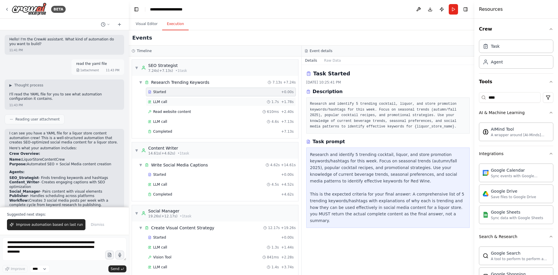
click at [167, 101] on div "LLM call 1.7s + 1.78s" at bounding box center [221, 101] width 146 height 5
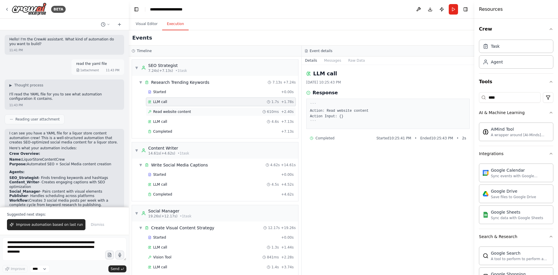
click at [169, 113] on span "Read website content" at bounding box center [172, 111] width 38 height 5
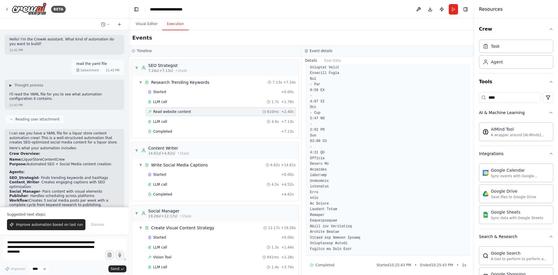
scroll to position [1156, 0]
click at [171, 122] on div "LLM call 4.6s + 7.13s" at bounding box center [221, 121] width 146 height 5
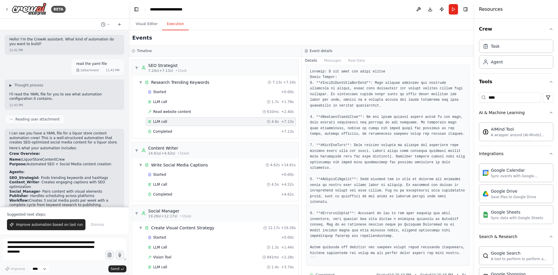
scroll to position [41, 0]
click at [167, 131] on span "Completed" at bounding box center [162, 131] width 19 height 5
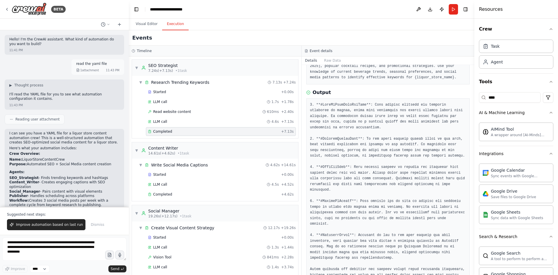
scroll to position [54, 0]
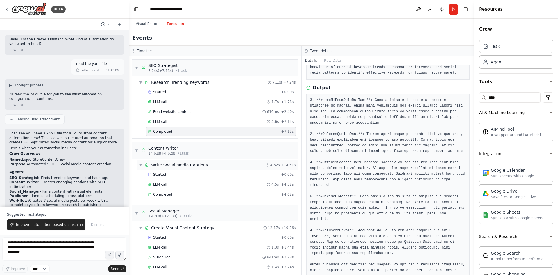
click at [170, 165] on div "Write Social Media Captions" at bounding box center [179, 165] width 57 height 6
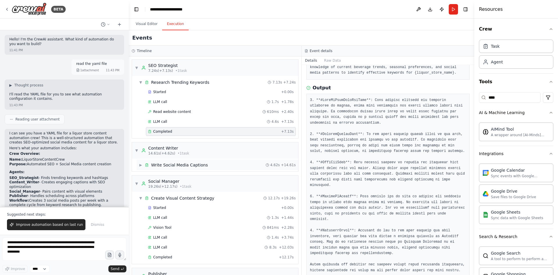
click at [172, 167] on div "Write Social Media Captions" at bounding box center [179, 165] width 57 height 6
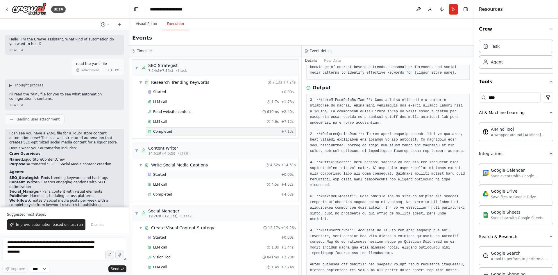
click at [172, 176] on div "Started" at bounding box center [213, 174] width 131 height 5
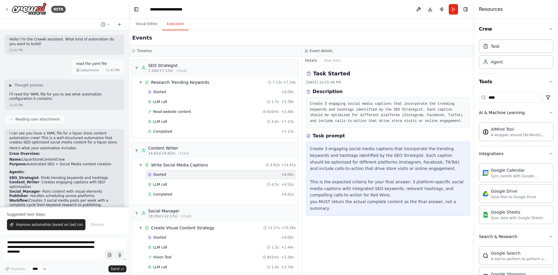
scroll to position [0, 0]
click at [168, 186] on div "LLM call 4.5s + 4.52s" at bounding box center [221, 184] width 146 height 5
